Goal: Check status

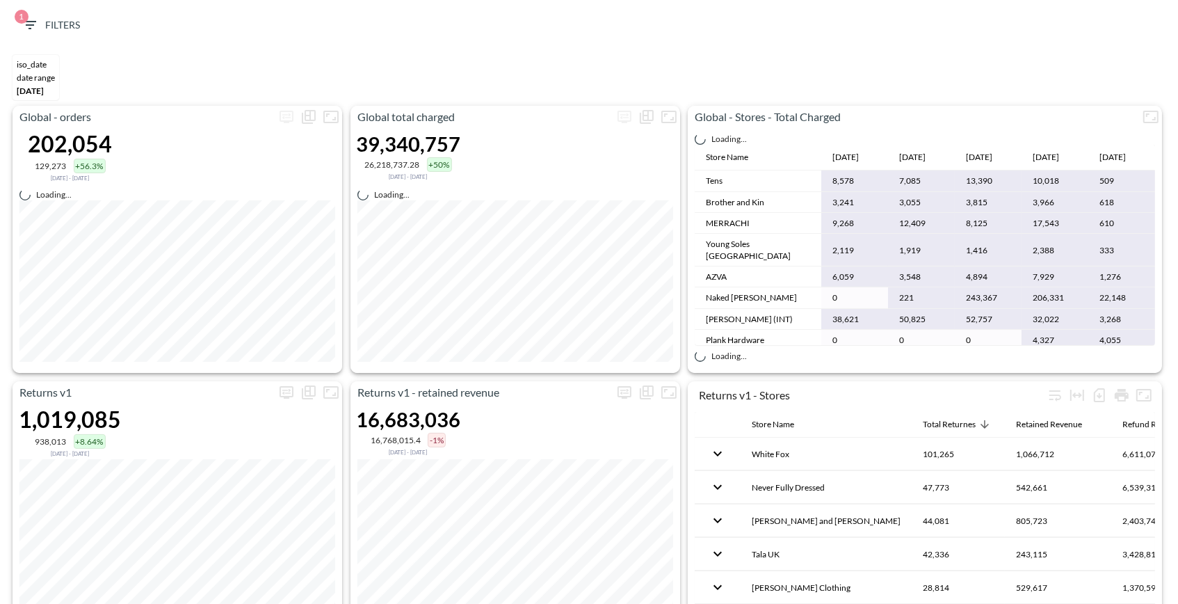
scroll to position [7485, 0]
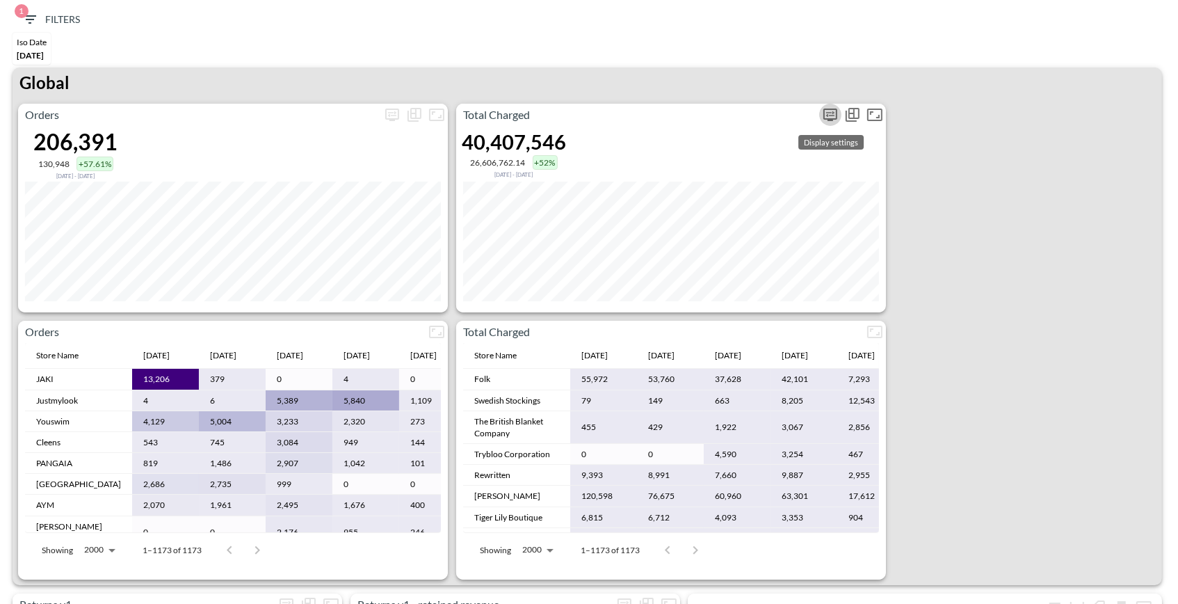
click at [828, 109] on icon "more" at bounding box center [831, 115] width 14 height 13
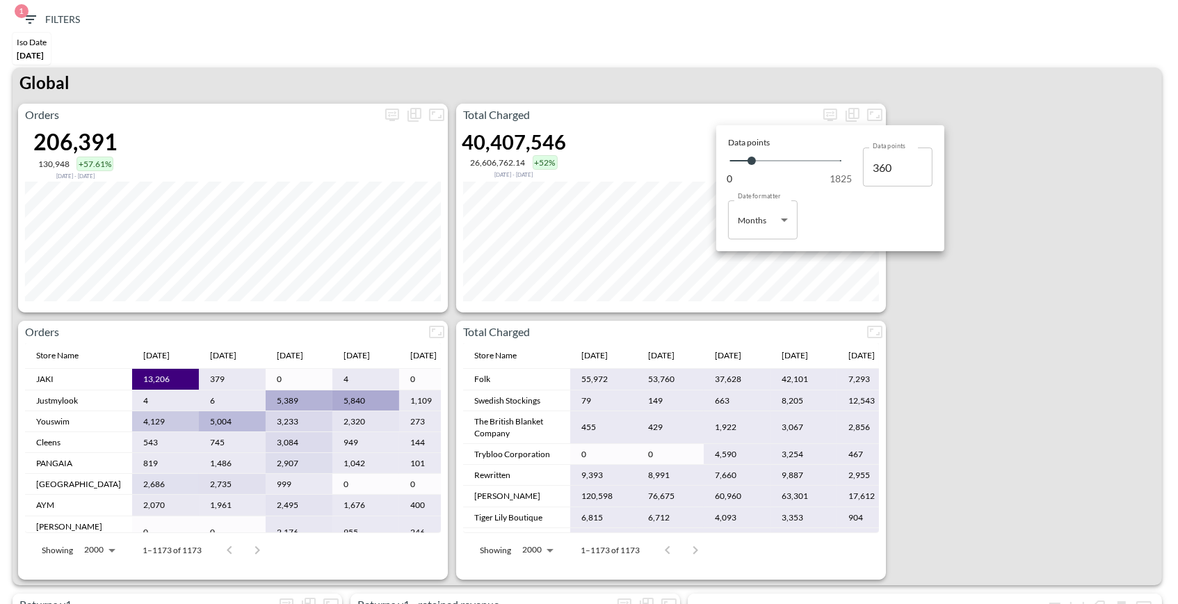
click at [754, 218] on body "BI.P.EYE, Interactive Analytics Dashboards 1 Filters Iso Date [DATE] Returns v2…" at bounding box center [589, 302] width 1178 height 604
click at [760, 250] on li "Days" at bounding box center [763, 255] width 70 height 21
type input "Days"
click at [1123, 224] on div at bounding box center [589, 302] width 1178 height 604
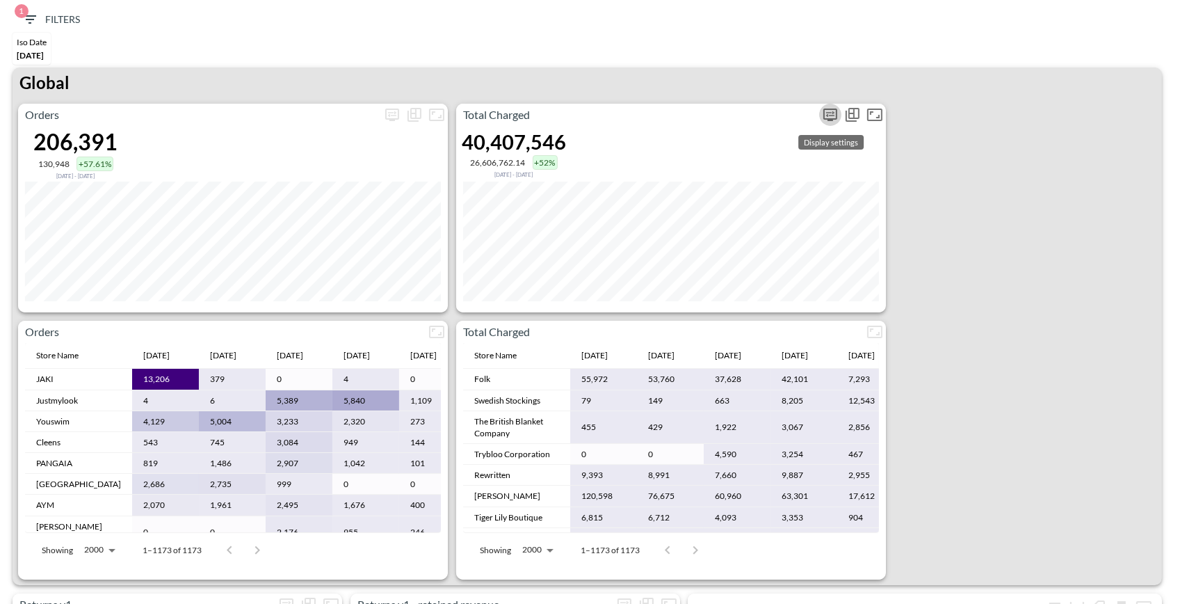
click at [837, 115] on icon "more" at bounding box center [831, 115] width 14 height 13
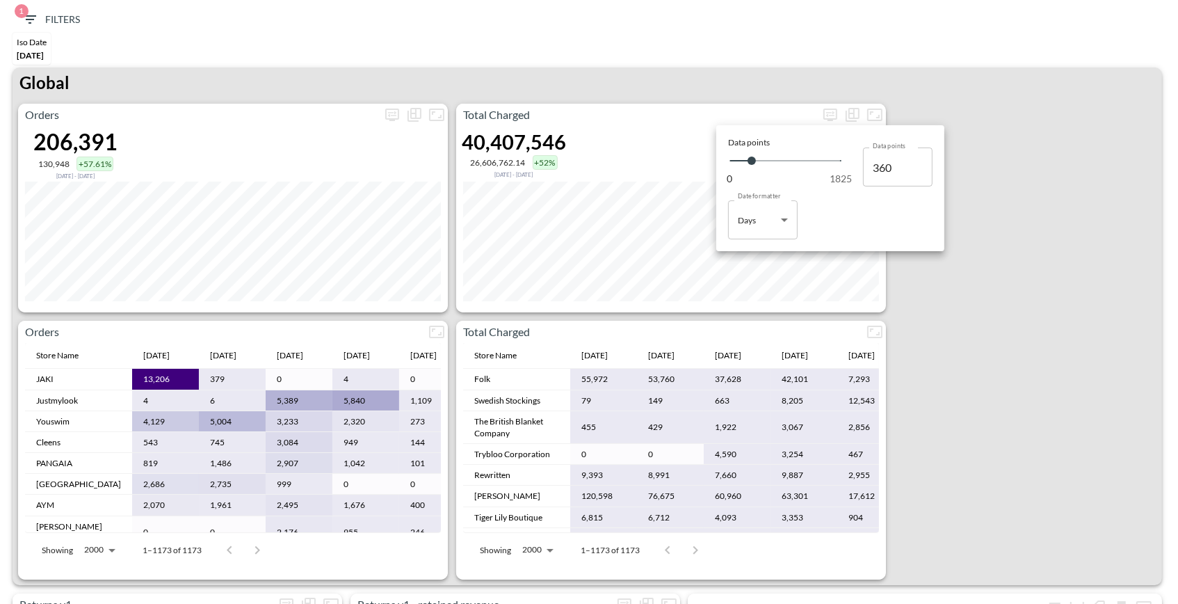
click at [778, 211] on body "BI.P.EYE, Interactive Analytics Dashboards 1 Filters Iso Date [DATE] Returns v2…" at bounding box center [589, 302] width 1178 height 604
click at [764, 275] on div "Months" at bounding box center [753, 276] width 29 height 13
type input "Months"
click at [1041, 268] on div at bounding box center [589, 302] width 1178 height 604
